Goal: Task Accomplishment & Management: Manage account settings

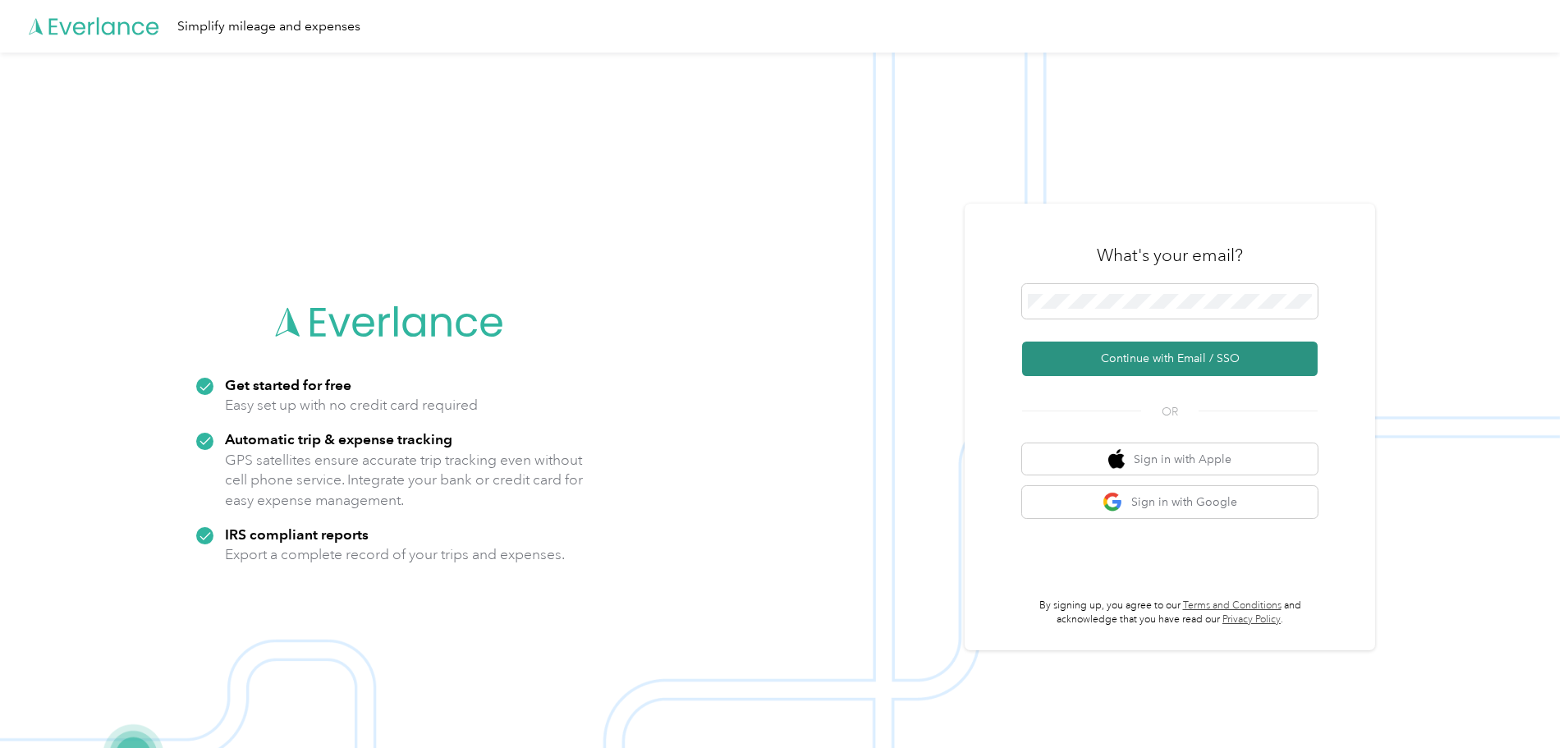
click at [1180, 357] on button "Continue with Email / SSO" at bounding box center [1170, 359] width 296 height 34
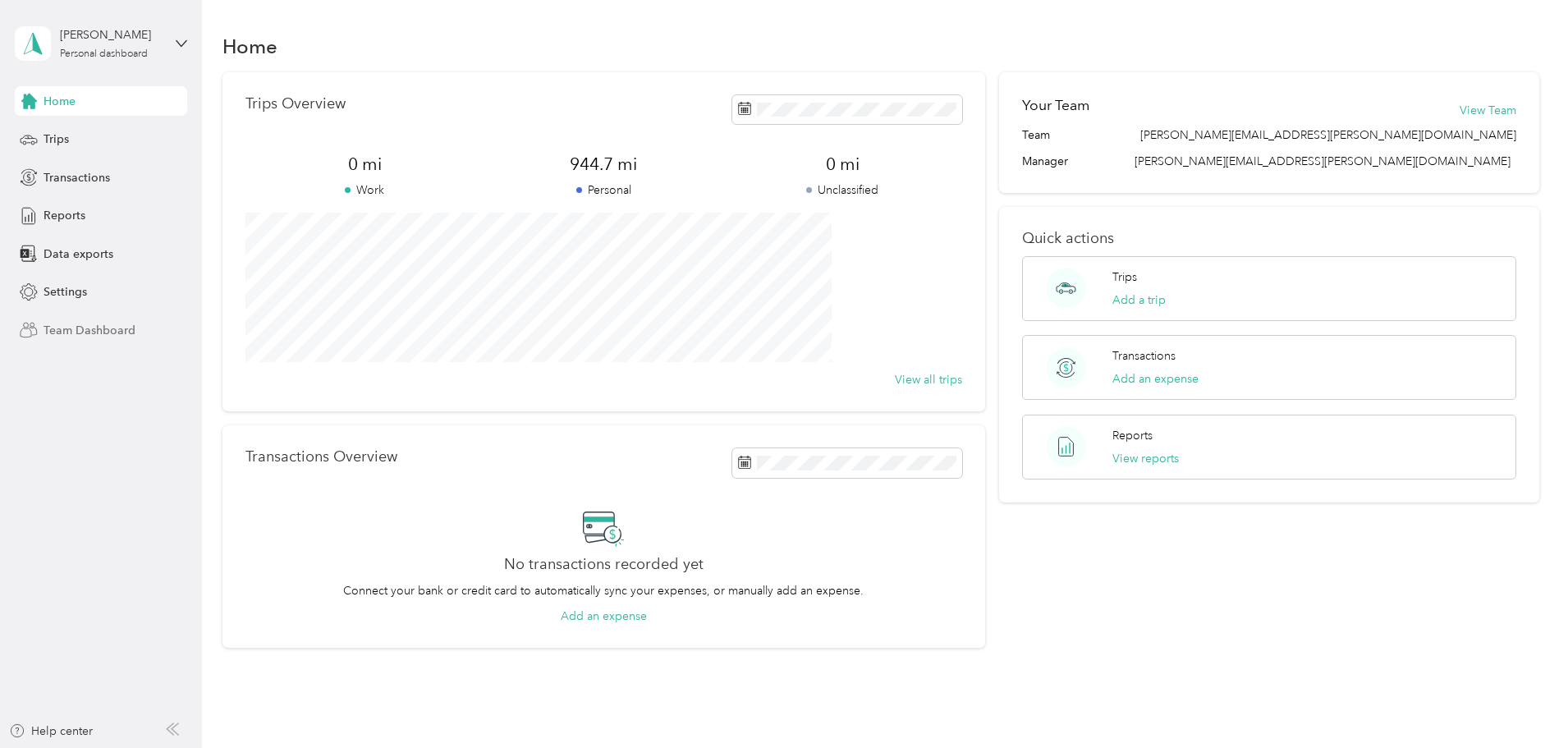
click at [44, 338] on span "Team Dashboard" at bounding box center [89, 330] width 92 height 17
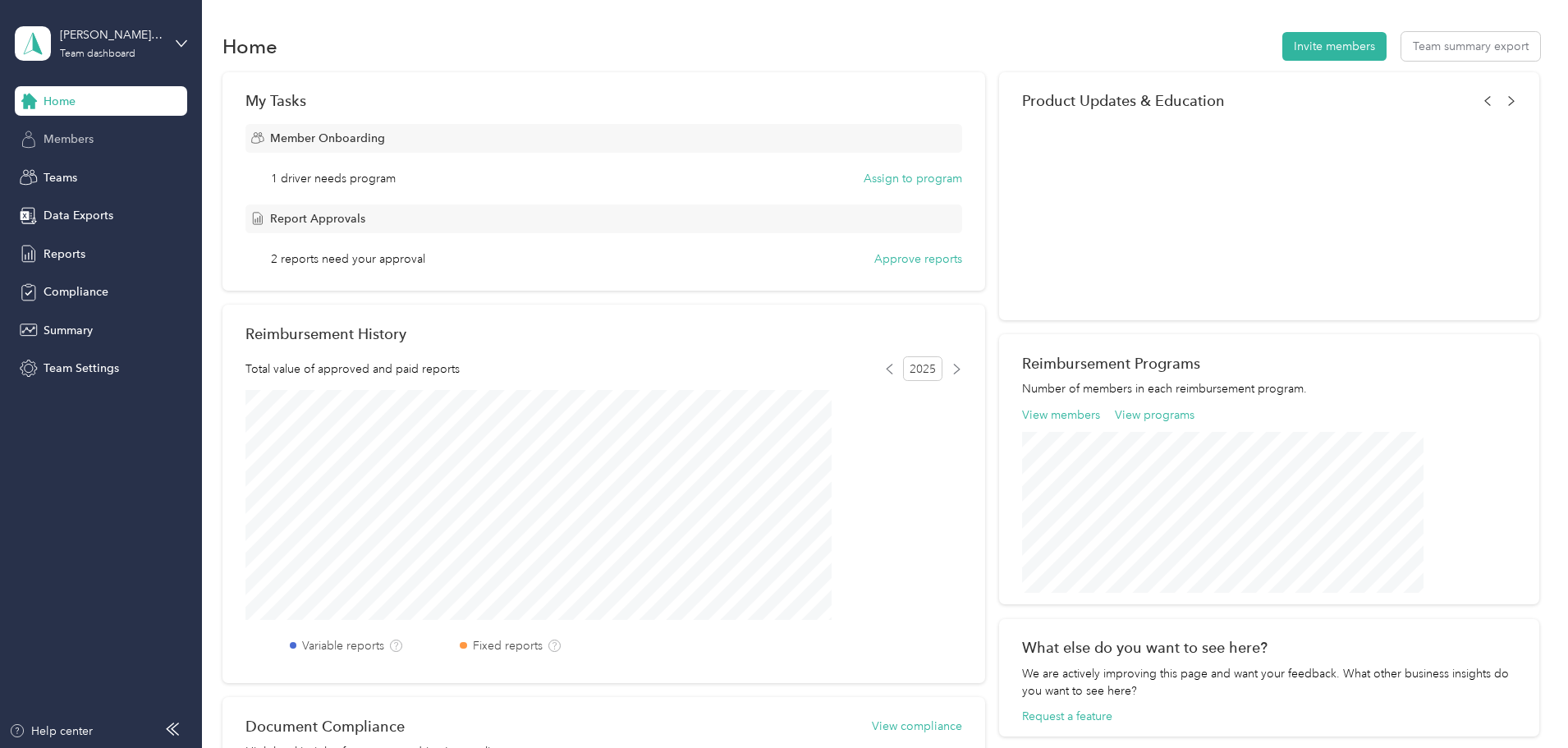
click at [52, 134] on span "Members" at bounding box center [68, 138] width 50 height 17
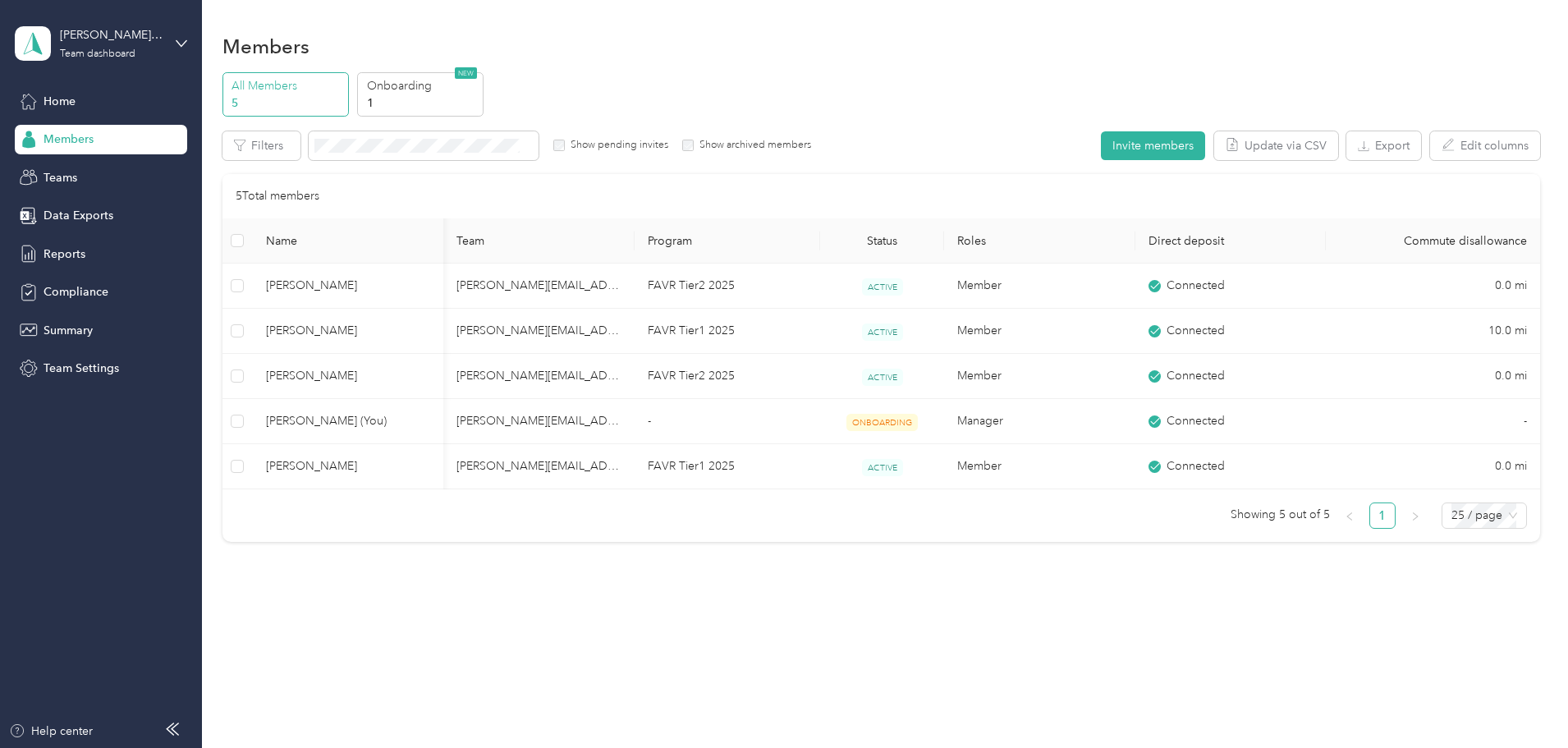
scroll to position [0, 30]
